Goal: Find specific page/section: Find specific page/section

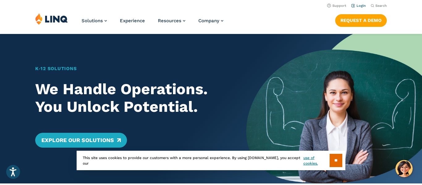
click at [358, 5] on link "Login" at bounding box center [358, 6] width 15 height 4
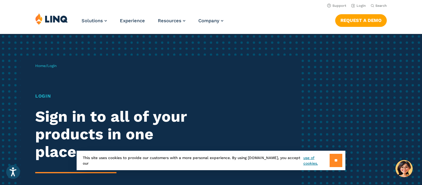
click at [333, 162] on input "**" at bounding box center [336, 160] width 13 height 13
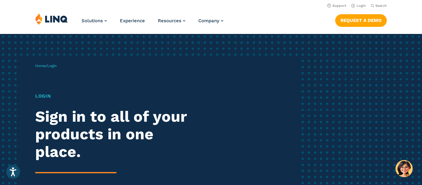
click at [146, 103] on div "Login Sign in to all of your products in one place. LINQ brings together studen…" at bounding box center [116, 156] width 163 height 127
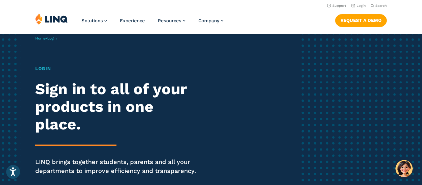
scroll to position [25, 0]
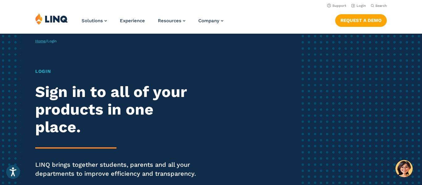
click at [42, 41] on link "Home" at bounding box center [40, 41] width 11 height 4
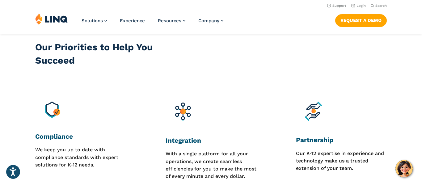
scroll to position [507, 0]
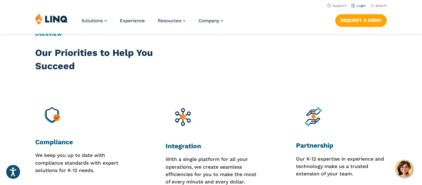
click at [361, 5] on link "Login" at bounding box center [358, 6] width 15 height 4
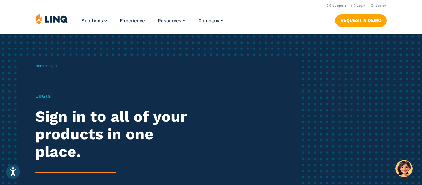
click at [44, 97] on h1 "Login" at bounding box center [116, 96] width 163 height 7
click at [54, 66] on span "Login" at bounding box center [51, 66] width 9 height 4
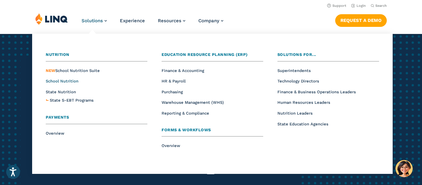
click at [61, 81] on span "School Nutrition" at bounding box center [62, 81] width 33 height 5
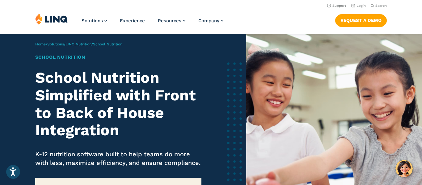
click at [83, 44] on link "LINQ Nutrition" at bounding box center [79, 44] width 26 height 4
